Goal: Information Seeking & Learning: Learn about a topic

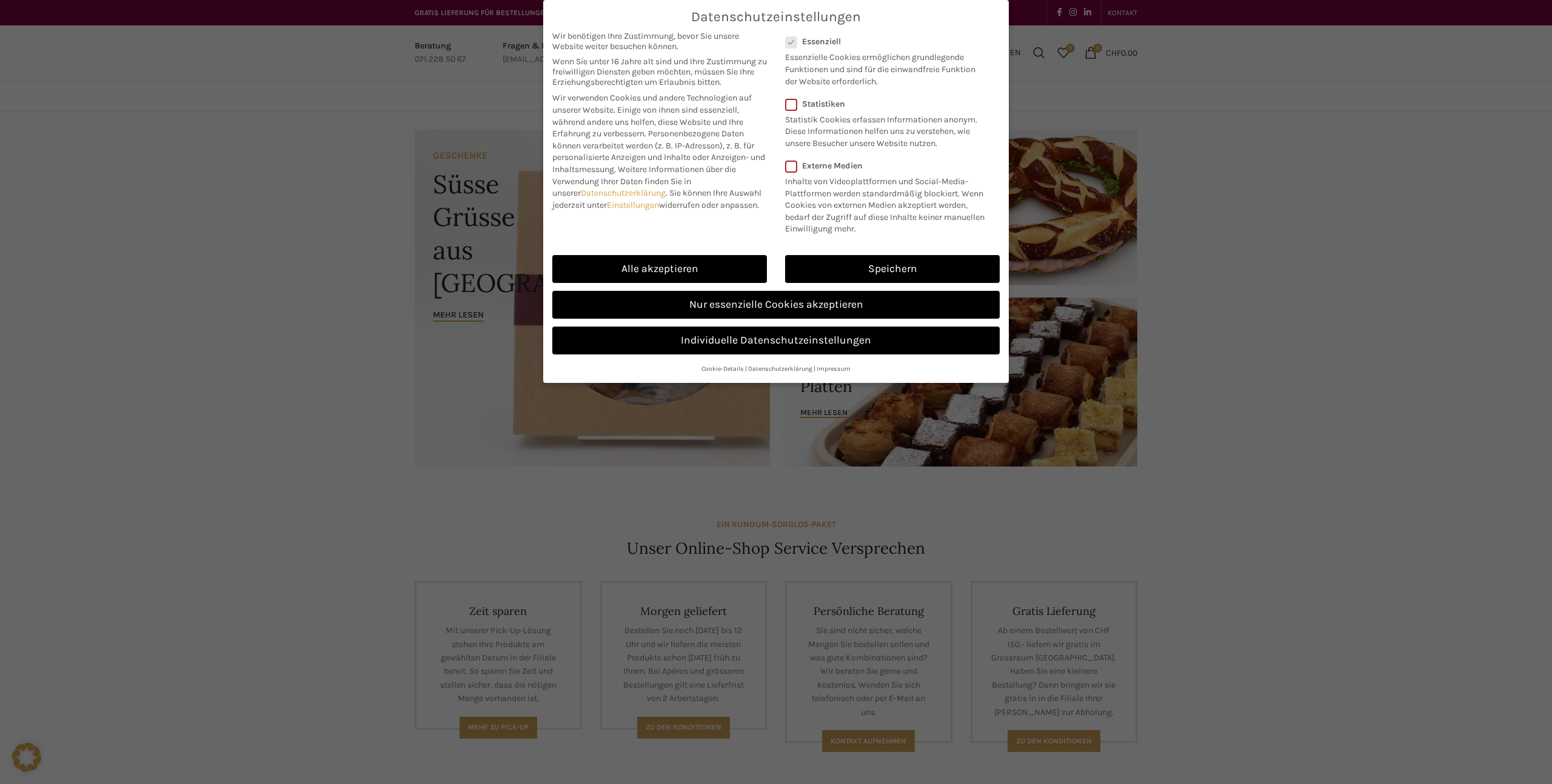
scroll to position [1, 0]
click at [704, 273] on link "Alle akzeptieren" at bounding box center [659, 269] width 215 height 28
checkbox input "true"
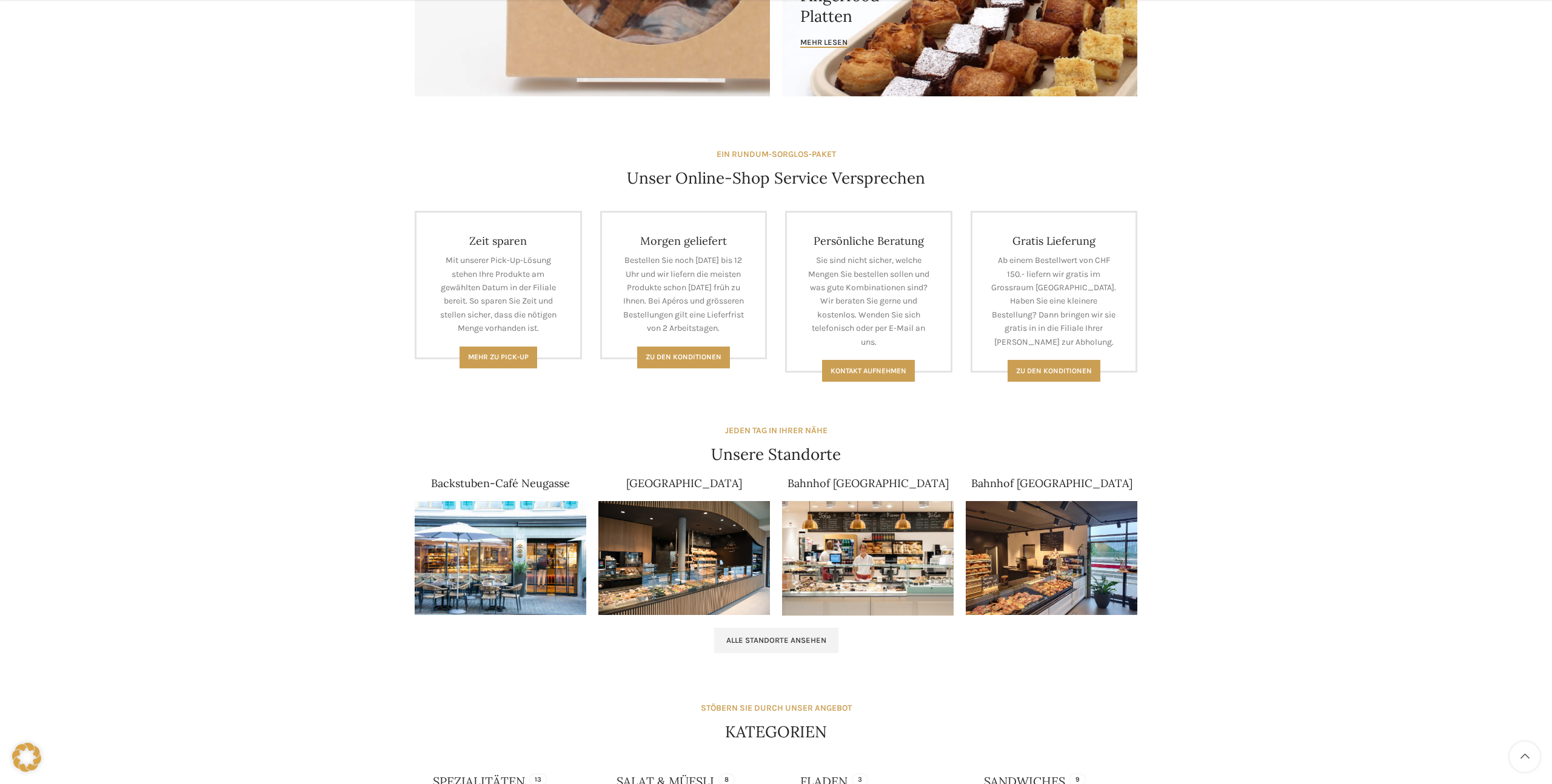
scroll to position [511, 0]
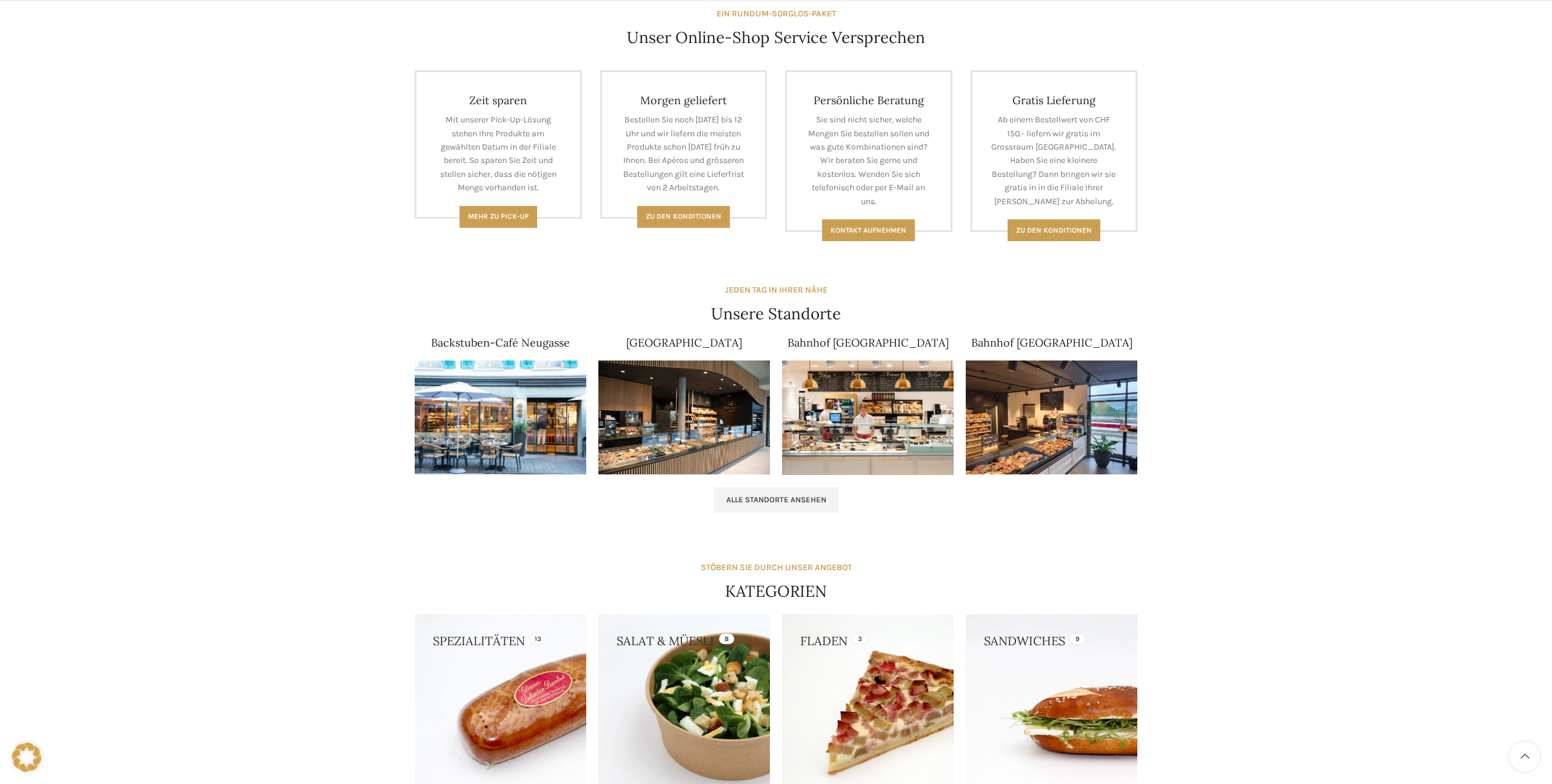
click at [527, 343] on link "Backstuben-Café Neugasse" at bounding box center [500, 343] width 139 height 14
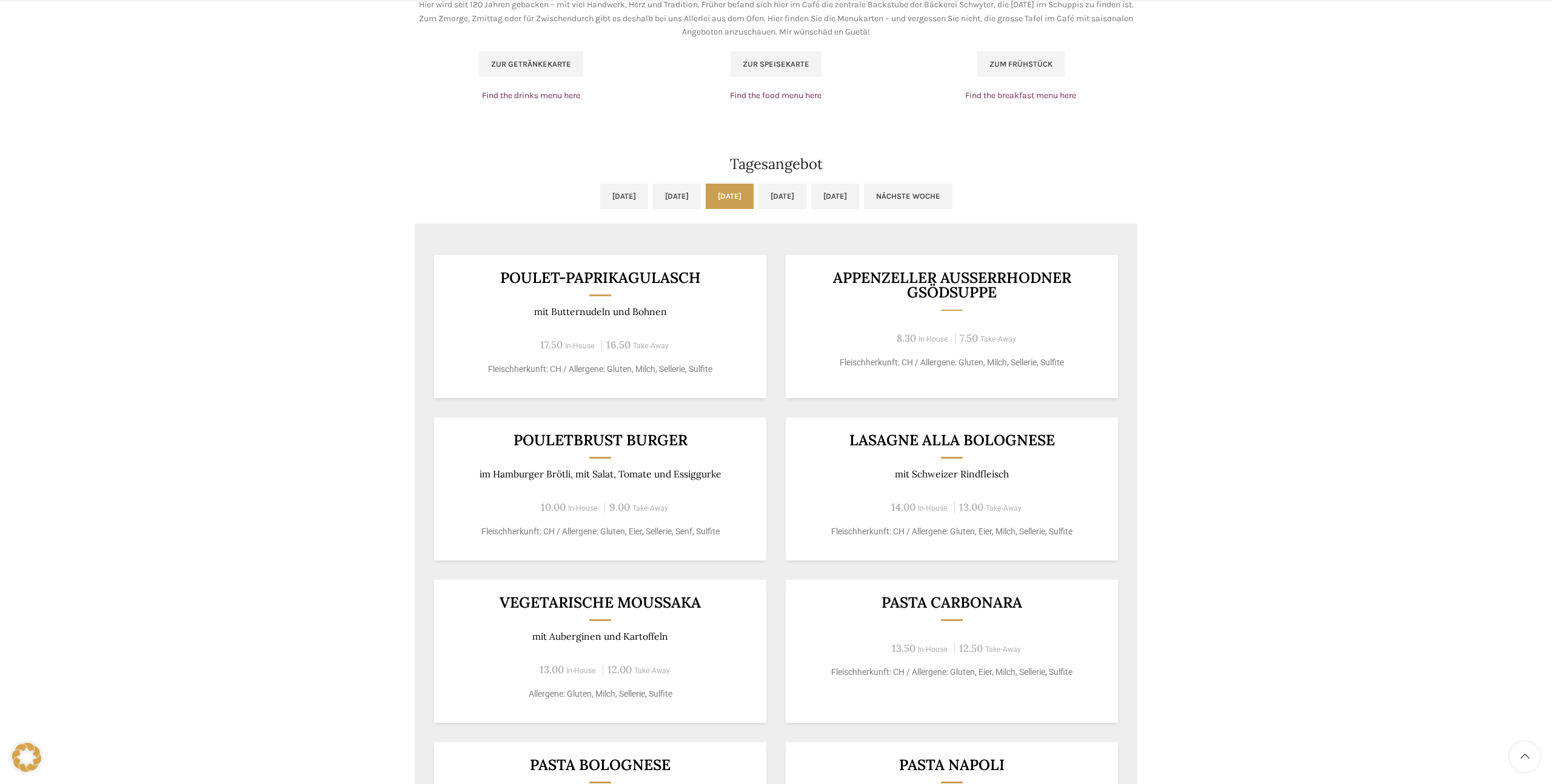
scroll to position [850, 0]
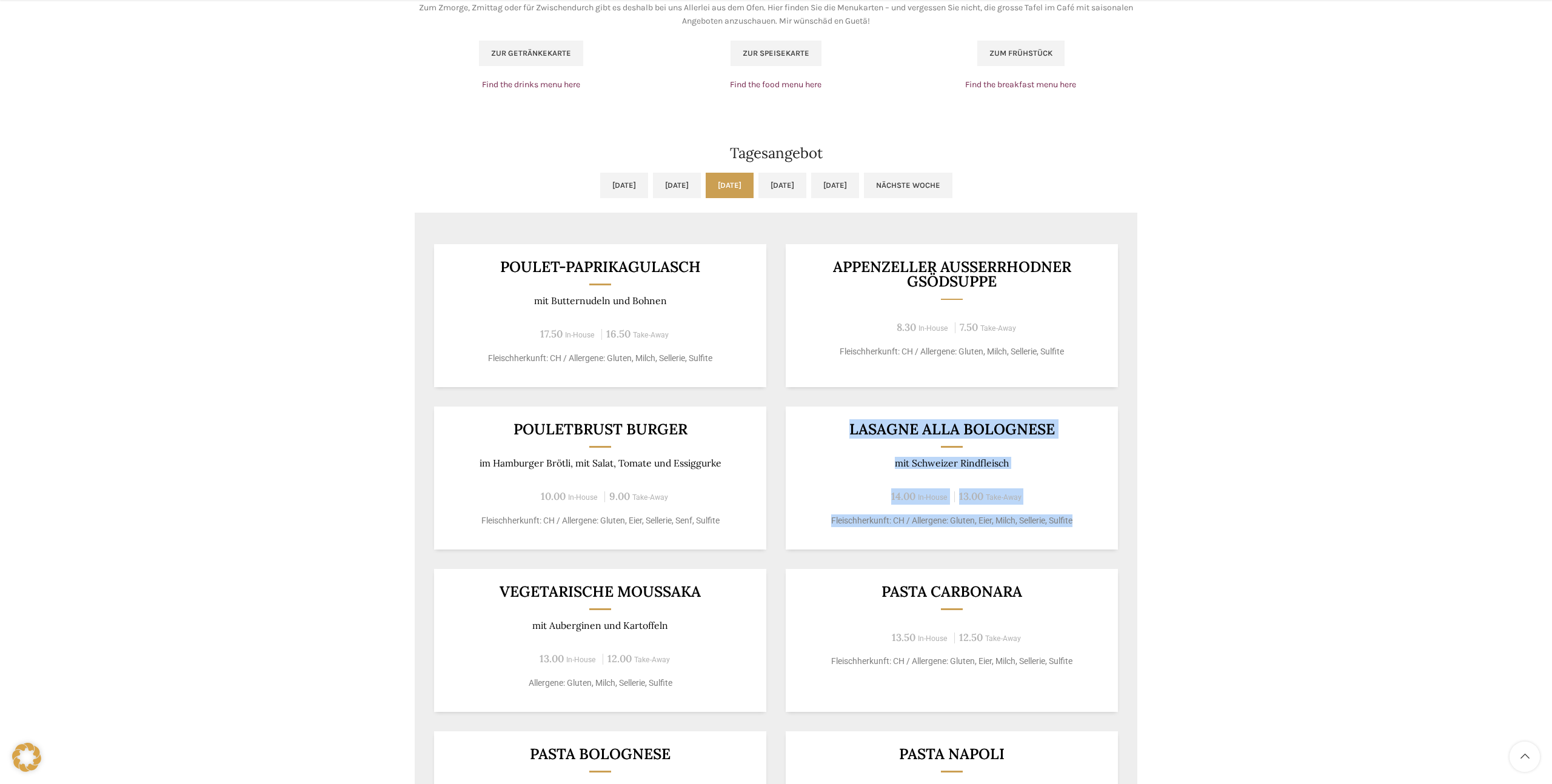
drag, startPoint x: 850, startPoint y: 420, endPoint x: 1091, endPoint y: 523, distance: 262.1
click at [1083, 519] on div "LASAGNE ALLA BOLOGNESE mit Schweizer Rindfleisch 14.00 In-House 13.00 Take-Away…" at bounding box center [951, 478] width 332 height 143
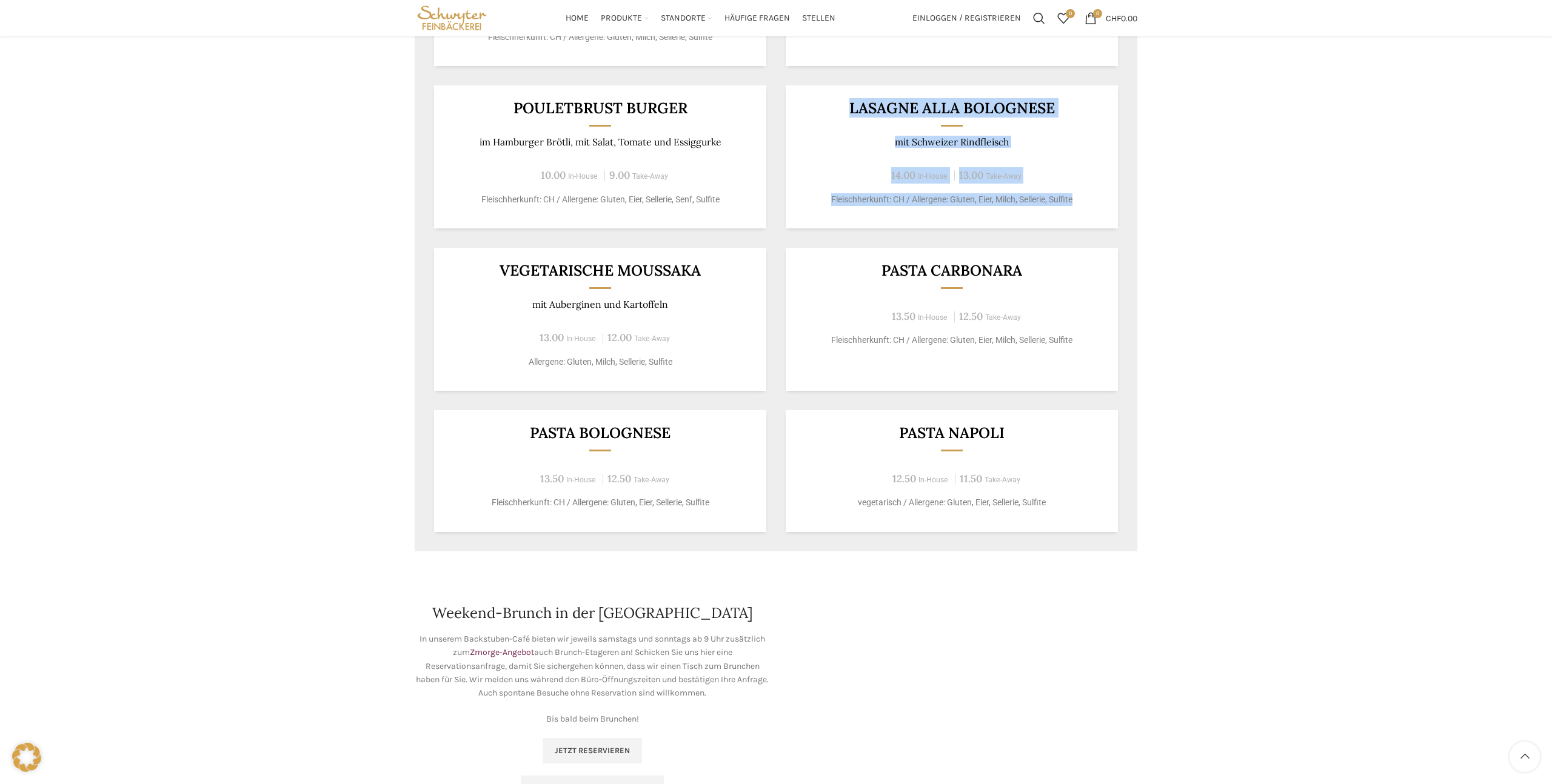
scroll to position [964, 0]
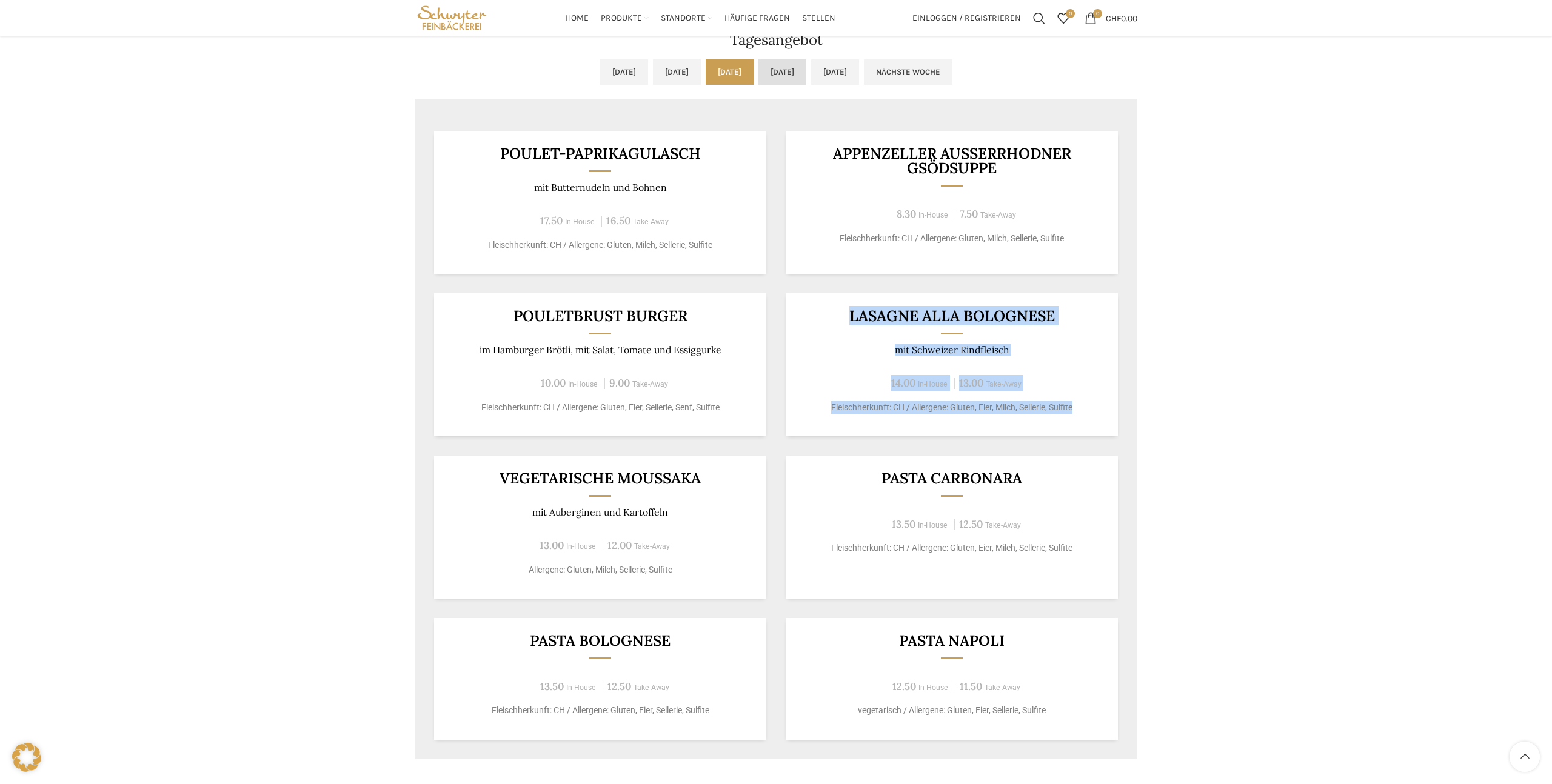
click at [797, 79] on link "[DATE]" at bounding box center [782, 72] width 48 height 26
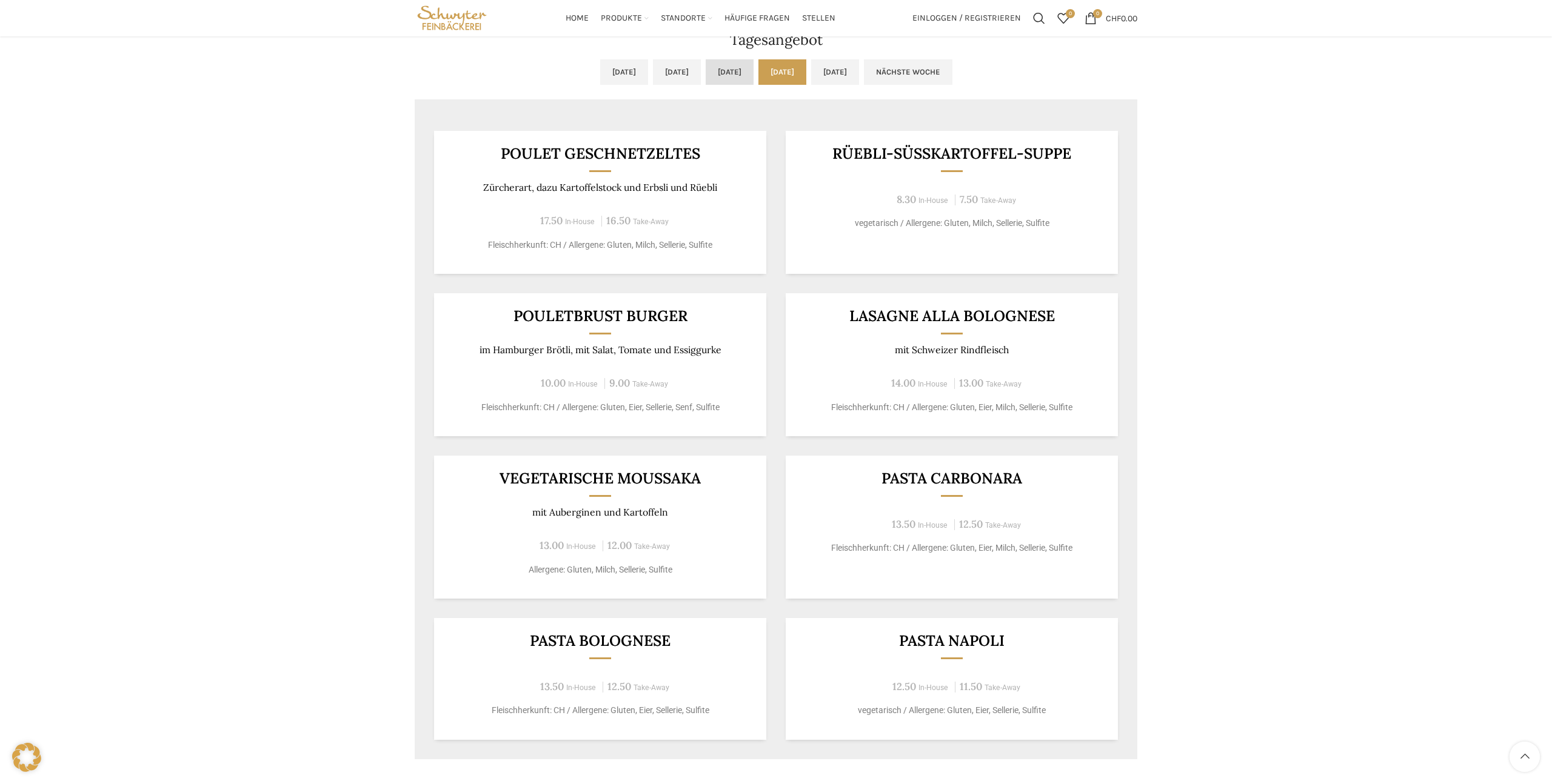
click at [720, 76] on link "[DATE]" at bounding box center [729, 72] width 48 height 26
